Goal: Find specific page/section: Find specific page/section

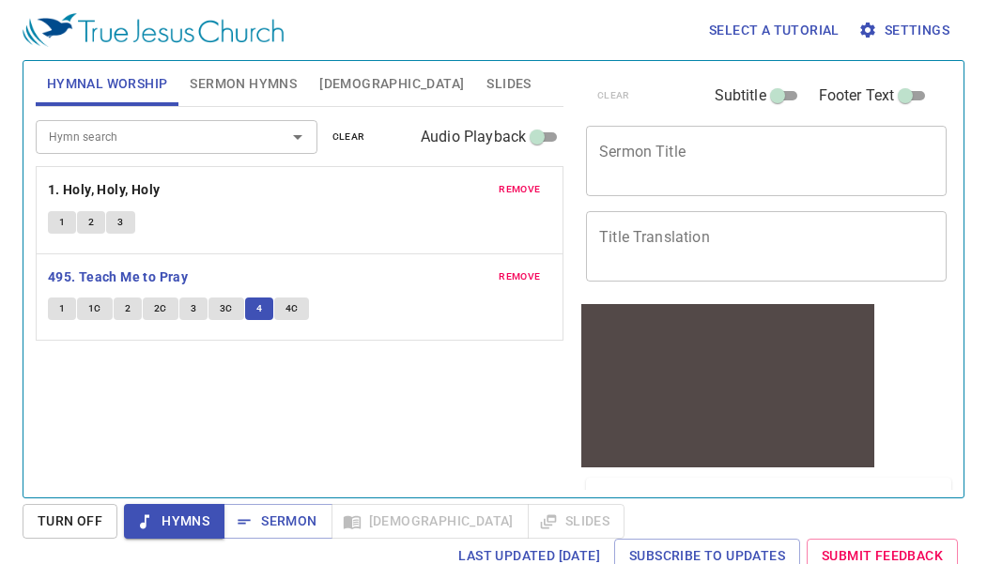
click at [105, 148] on div "Hymn search" at bounding box center [177, 136] width 282 height 33
click at [124, 131] on input "Hymn search" at bounding box center [148, 137] width 215 height 22
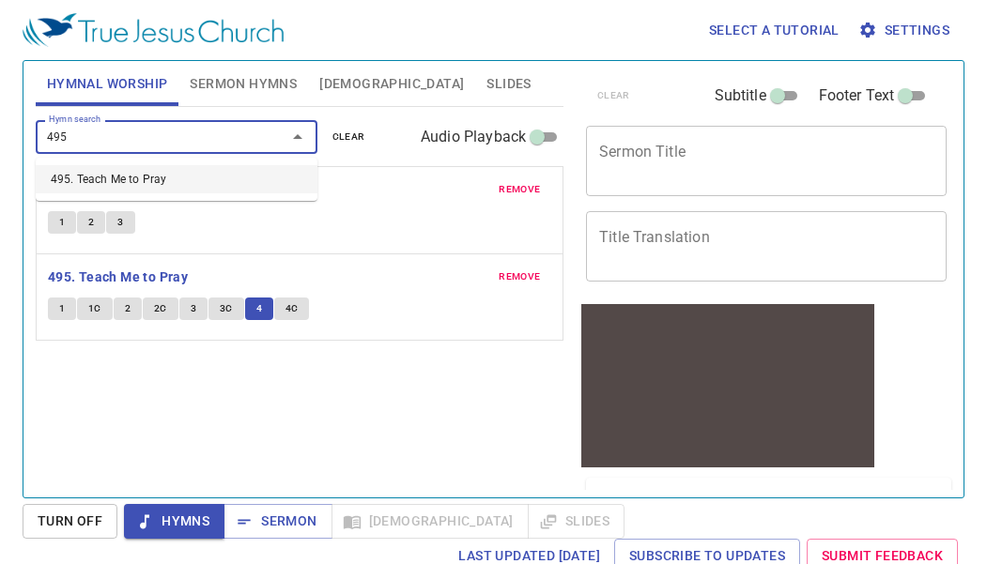
type input "495"
click at [59, 304] on span "1" at bounding box center [62, 308] width 6 height 17
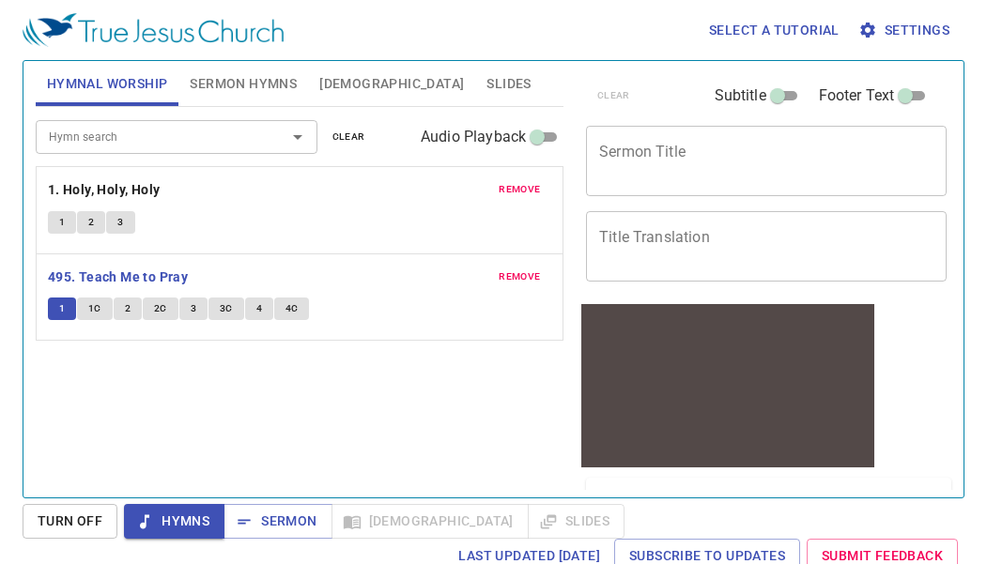
click at [358, 309] on div "1 1C 2 2C 3 3C 4 4C" at bounding box center [299, 311] width 503 height 27
click at [85, 271] on b "495. Teach Me to Pray" at bounding box center [118, 277] width 140 height 23
click at [143, 271] on b "495. Teach Me to Pray" at bounding box center [118, 277] width 140 height 23
click at [115, 276] on b "495. Teach Me to Pray" at bounding box center [118, 277] width 140 height 23
click at [115, 273] on b "495. Teach Me to Pray" at bounding box center [118, 277] width 140 height 23
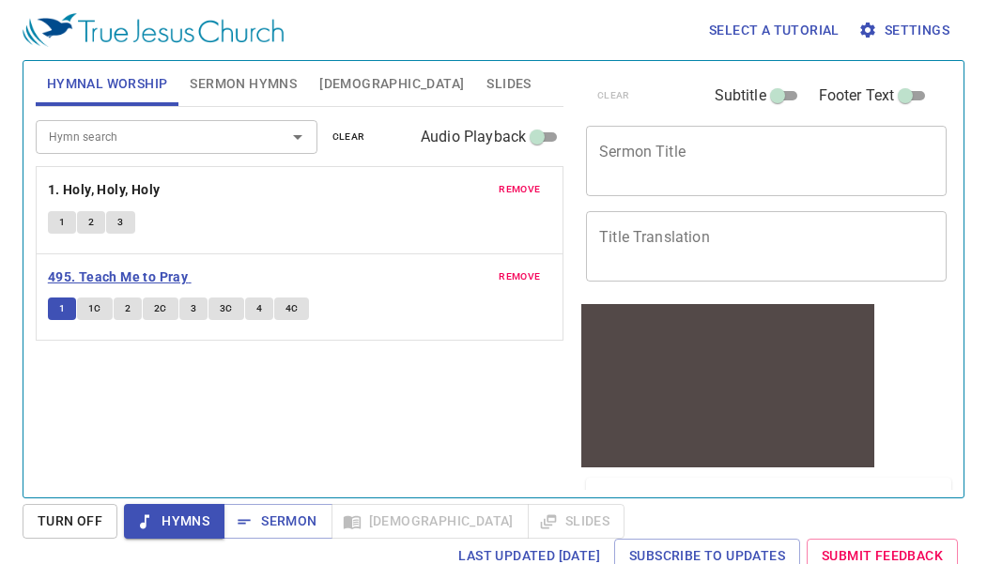
click at [115, 271] on b "495. Teach Me to Pray" at bounding box center [118, 277] width 140 height 23
drag, startPoint x: 234, startPoint y: 371, endPoint x: 199, endPoint y: 281, distance: 96.6
click at [228, 363] on div "Hymn search Hymn search clear Audio Playback remove 1. Holy, Holy, Holy 1 2 3 r…" at bounding box center [300, 294] width 528 height 375
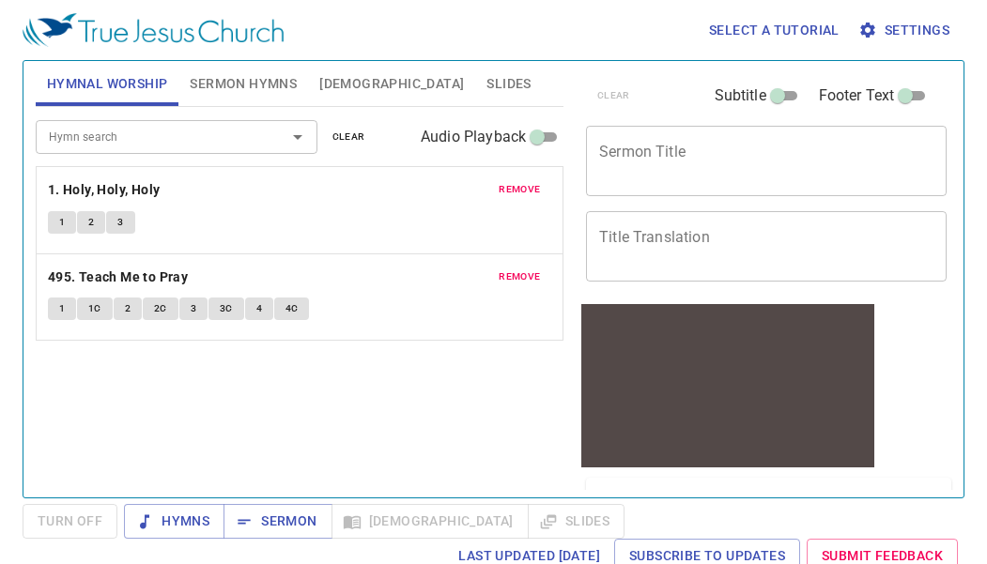
click at [56, 312] on button "1" at bounding box center [62, 309] width 28 height 23
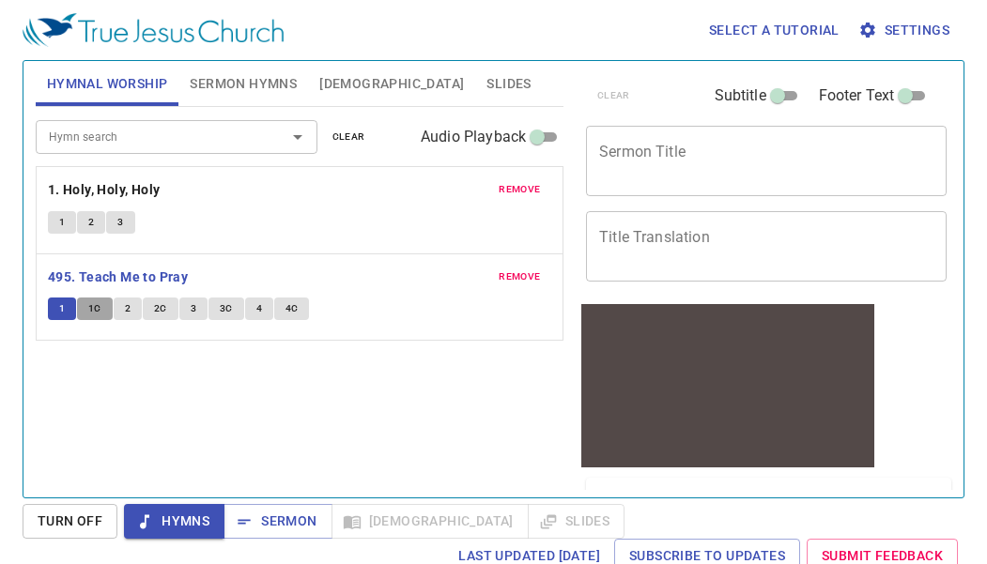
click at [96, 315] on span "1C" at bounding box center [94, 308] width 13 height 17
click at [129, 308] on span "2" at bounding box center [128, 308] width 6 height 17
click at [164, 306] on span "2C" at bounding box center [160, 308] width 13 height 17
click at [188, 300] on button "3" at bounding box center [193, 309] width 28 height 23
click at [221, 308] on span "3C" at bounding box center [226, 308] width 13 height 17
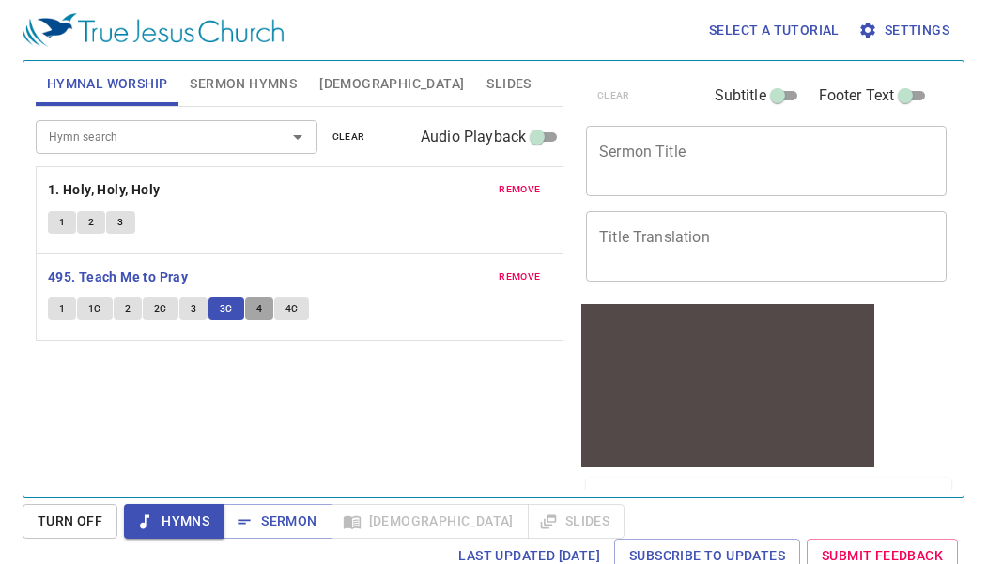
click at [257, 300] on button "4" at bounding box center [259, 309] width 28 height 23
click at [300, 308] on button "4C" at bounding box center [292, 309] width 36 height 23
click at [335, 83] on span "Bible" at bounding box center [391, 83] width 145 height 23
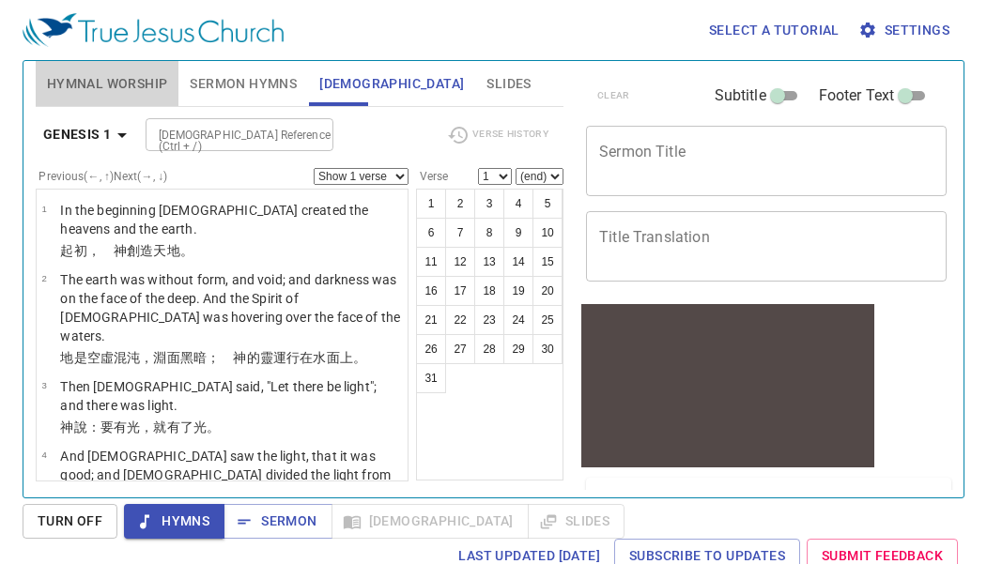
click at [71, 92] on span "Hymnal Worship" at bounding box center [107, 83] width 121 height 23
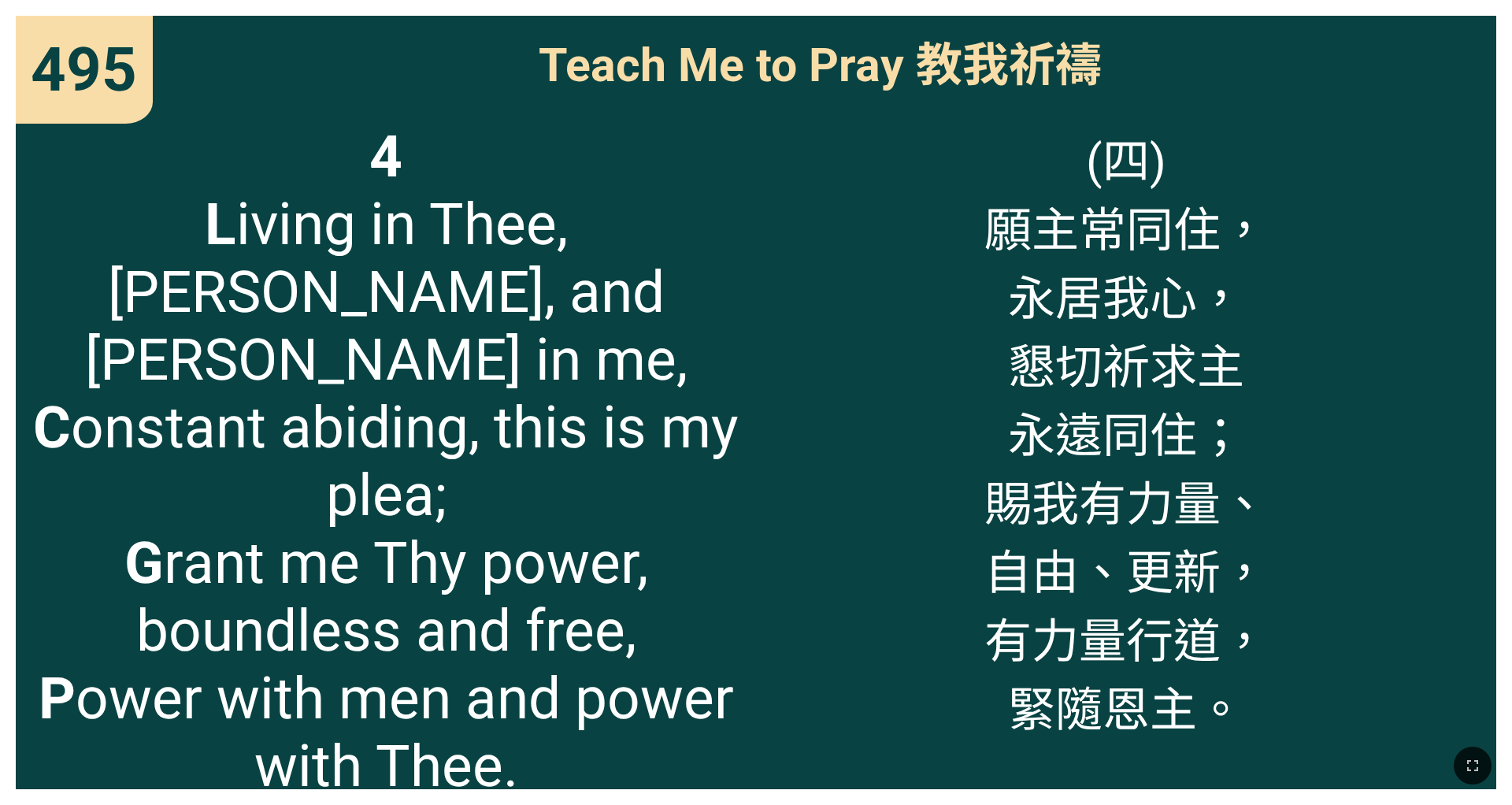
click at [629, 502] on span "(四) 願主常同住， 永居我心， 懇切祈求主 永遠同住； 賜我有力量、 自由、更新， 有力量行道， 緊隨恩主。" at bounding box center [1126, 430] width 283 height 616
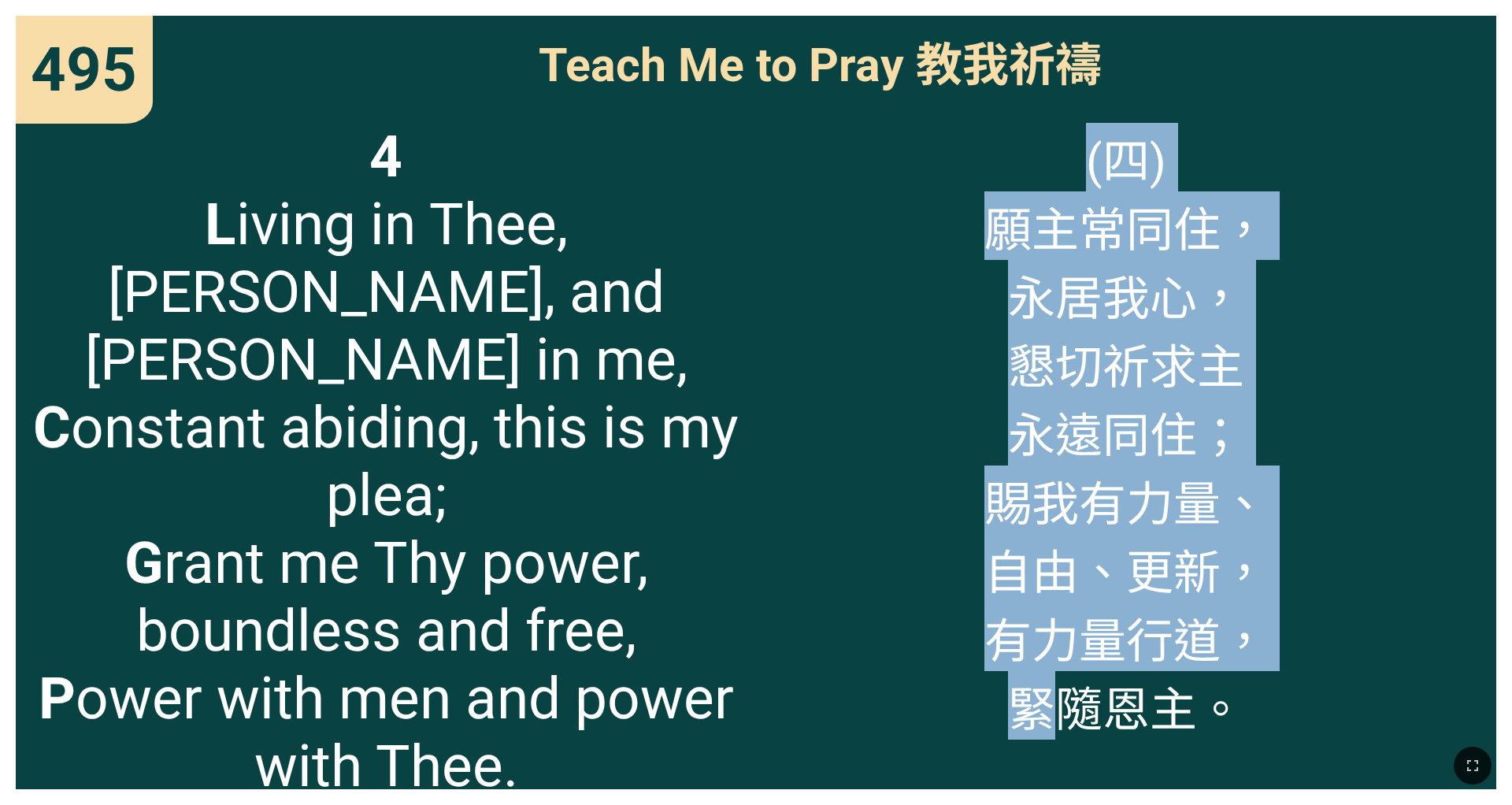
drag, startPoint x: 948, startPoint y: 642, endPoint x: 1025, endPoint y: 722, distance: 111.0
click at [629, 502] on div "(四) 願主常同住， 永居我心， 懇切祈求主 永遠同住； 賜我有力量、 自由、更新， 有力量行道， 緊隨恩主。" at bounding box center [1125, 448] width 740 height 682
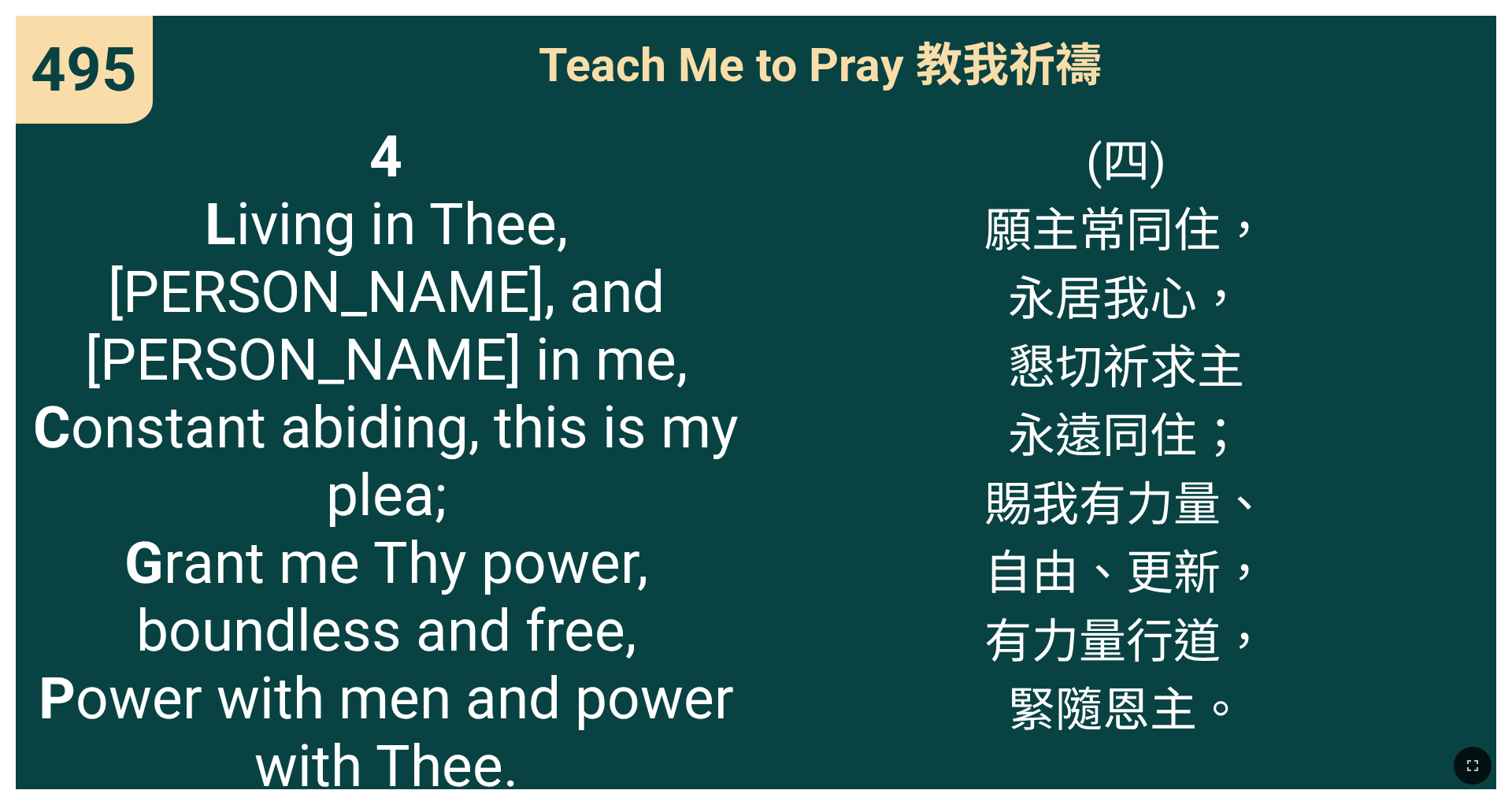
drag, startPoint x: 1051, startPoint y: 803, endPoint x: 1061, endPoint y: 794, distance: 13.5
click at [629, 502] on div at bounding box center [756, 766] width 1512 height 78
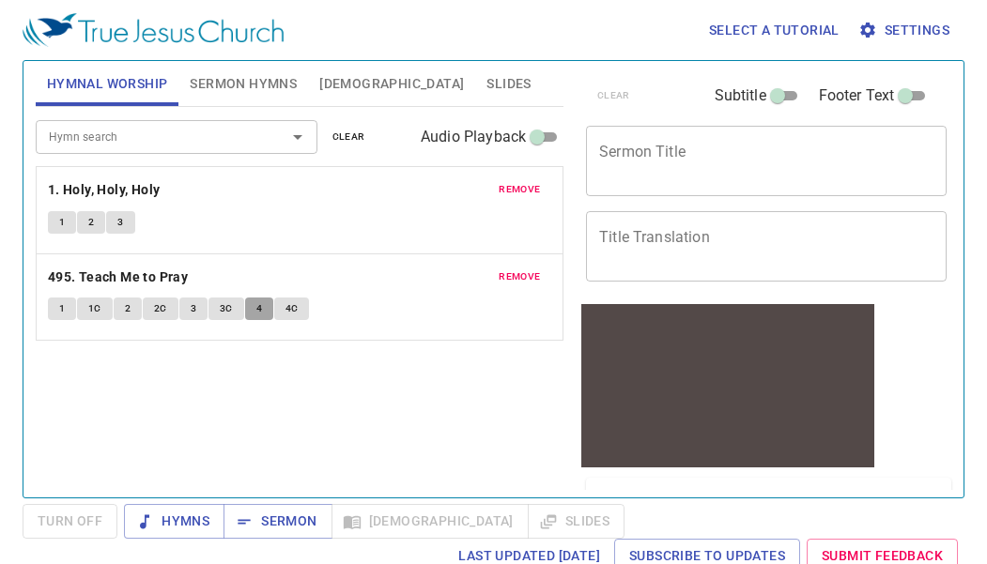
click at [258, 312] on span "4" at bounding box center [259, 308] width 6 height 17
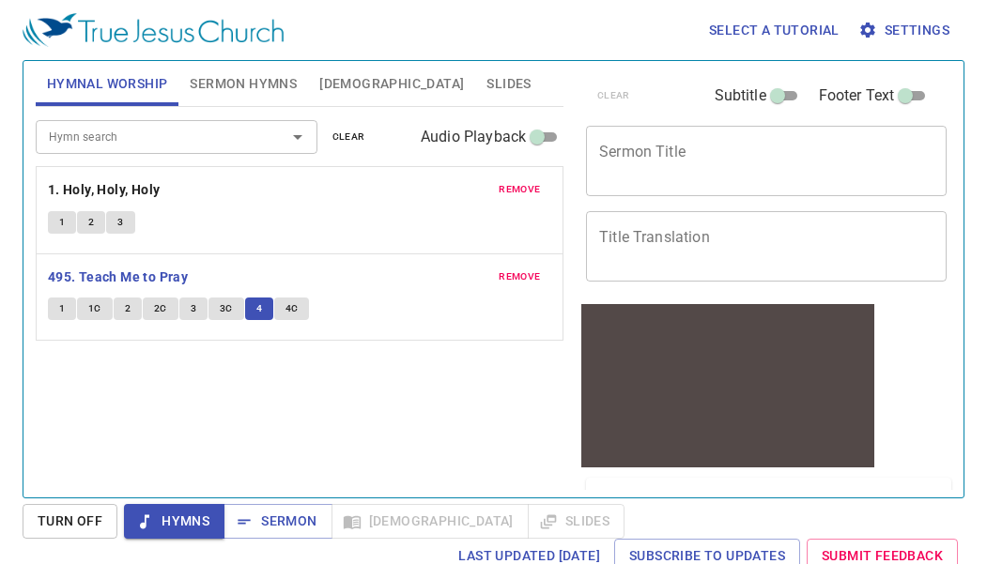
click at [978, 217] on div "Select a tutorial Settings Hymnal Worship Sermon Hymns Bible Slides Hymn search…" at bounding box center [493, 282] width 987 height 564
click at [254, 305] on button "4" at bounding box center [259, 309] width 28 height 23
click at [257, 304] on span "4" at bounding box center [259, 308] width 6 height 17
click at [282, 300] on button "4C" at bounding box center [292, 309] width 36 height 23
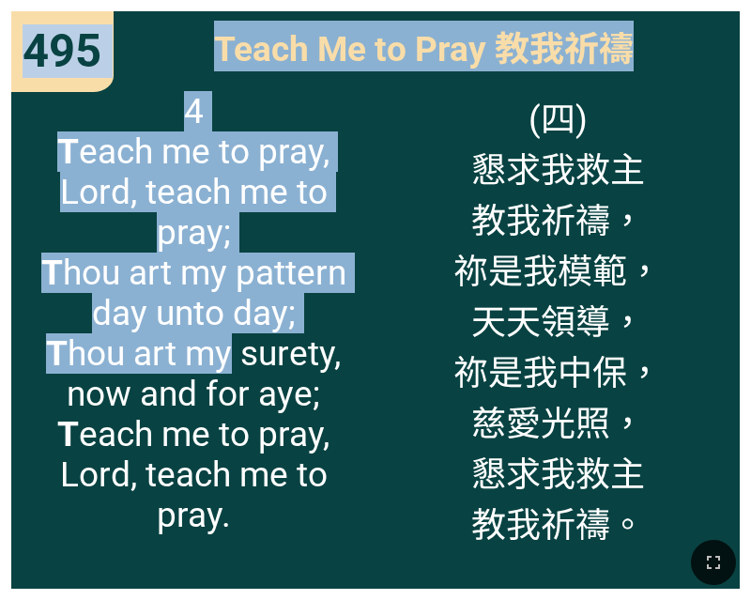
drag, startPoint x: 235, startPoint y: 355, endPoint x: 445, endPoint y: -192, distance: 585.5
click at [445, 0] on html "Hymnal Worship Hymnal Worship 詩頌崇拜 詩頌崇拜 1 495 495 495 Teach Me to Pray 教我祈禱 Tea…" at bounding box center [375, 4] width 751 height 8
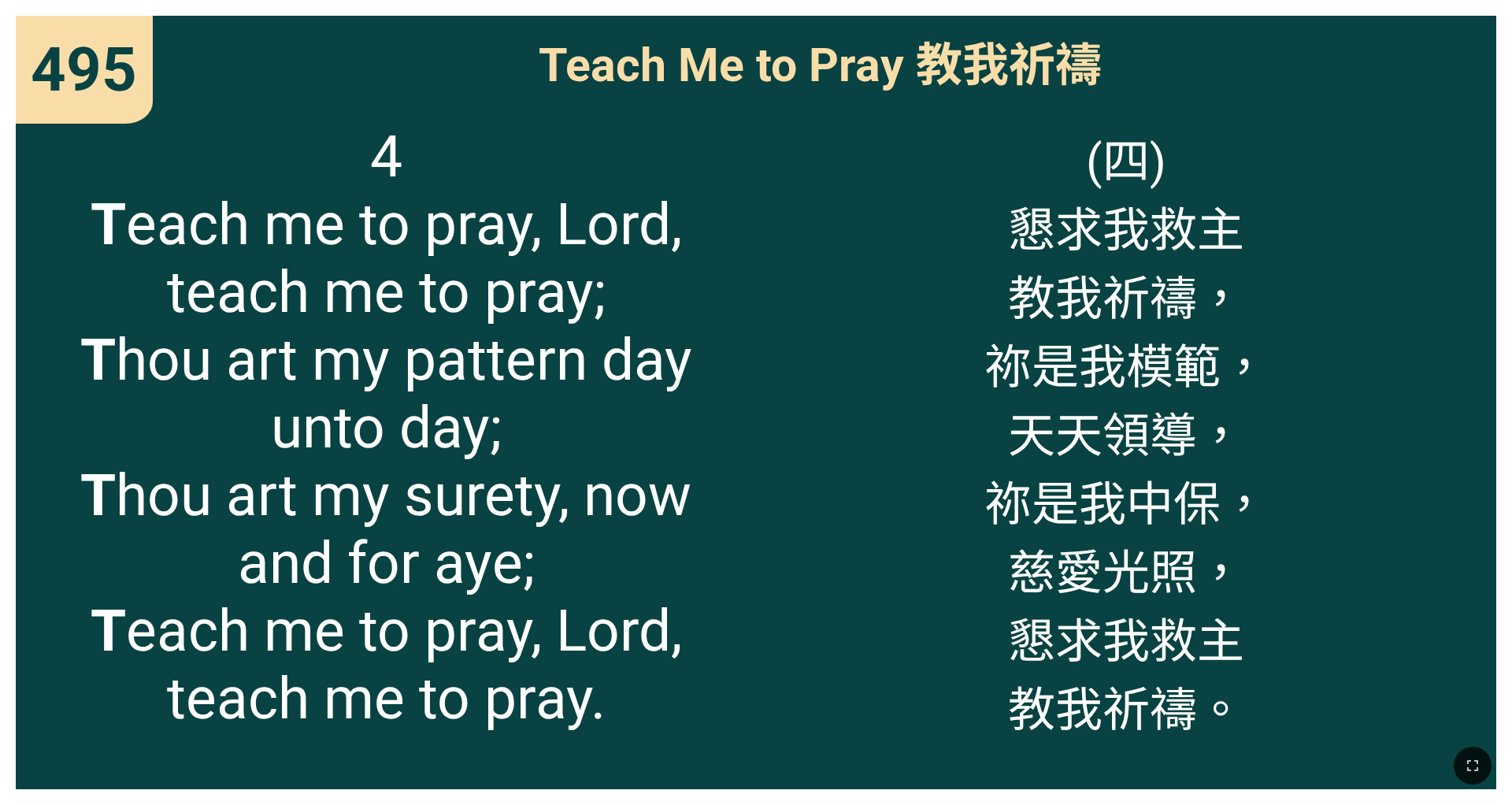
click at [629, 327] on div "(四) 懇求我[DEMOGRAPHIC_DATA]我祈禱， 祢是我模範， 天天領導， 祢是我中保， 慈愛光照， 懇求我[DEMOGRAPHIC_DATA]我祈…" at bounding box center [1125, 448] width 740 height 682
